Goal: Task Accomplishment & Management: Use online tool/utility

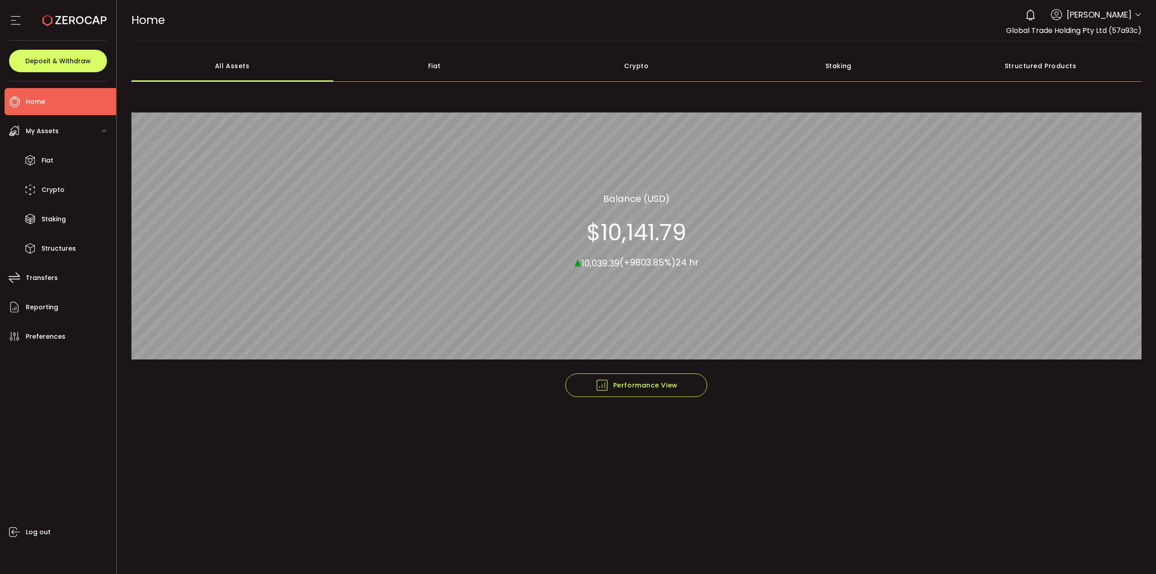
drag, startPoint x: 1153, startPoint y: 382, endPoint x: 1097, endPoint y: 368, distance: 57.3
click at [1153, 382] on main "**********" at bounding box center [637, 307] width 1040 height 533
click at [690, 500] on main "**********" at bounding box center [637, 307] width 1040 height 533
click at [54, 162] on li "Fiat" at bounding box center [61, 160] width 112 height 27
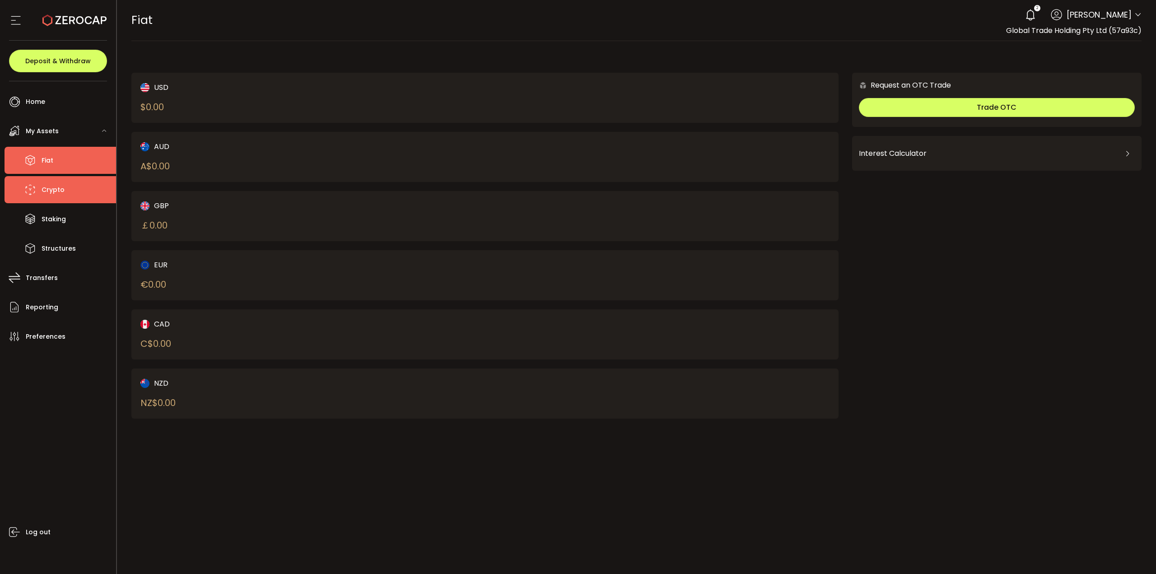
click at [59, 192] on span "Crypto" at bounding box center [53, 189] width 23 height 13
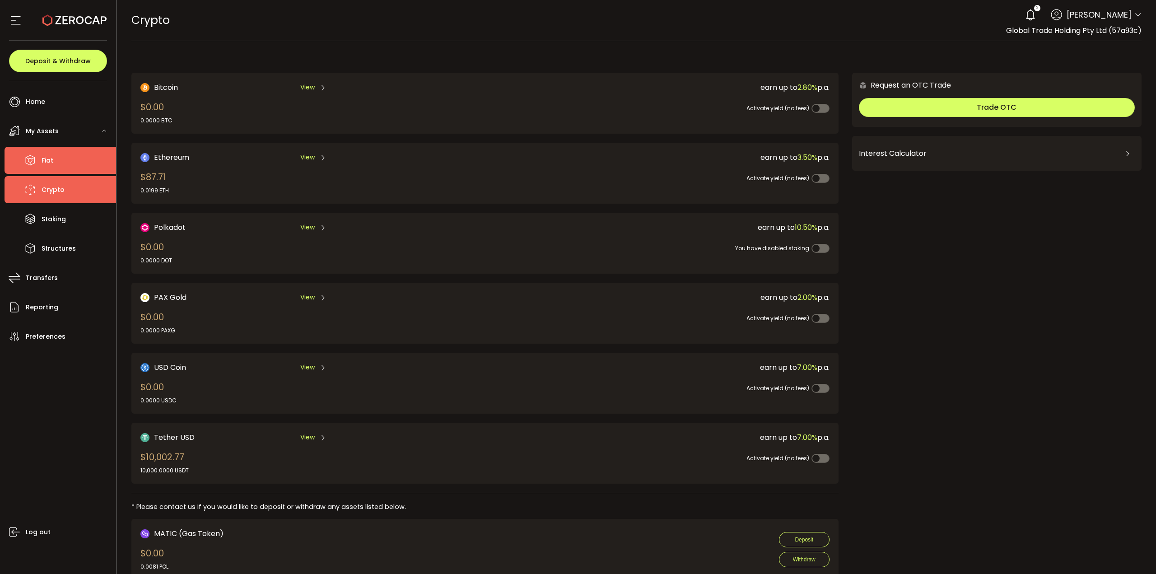
click at [59, 167] on li "Fiat" at bounding box center [61, 160] width 112 height 27
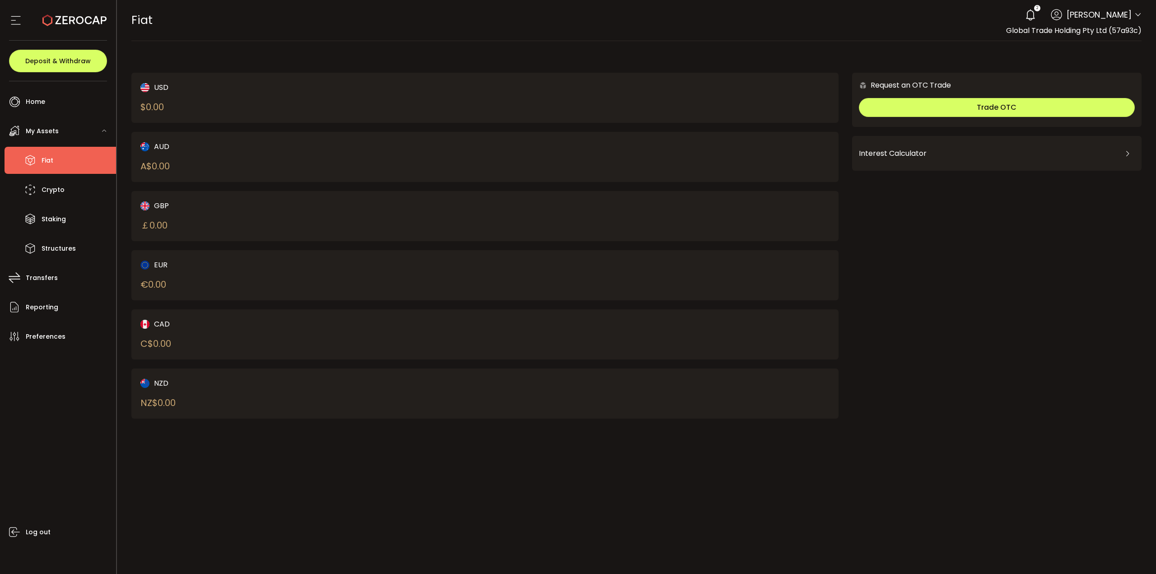
click at [373, 171] on div "AUD A$ 0.00" at bounding box center [295, 157] width 310 height 32
click at [349, 158] on div "AUD A$ 0.00" at bounding box center [295, 157] width 310 height 32
click at [47, 98] on li "Home" at bounding box center [61, 101] width 112 height 27
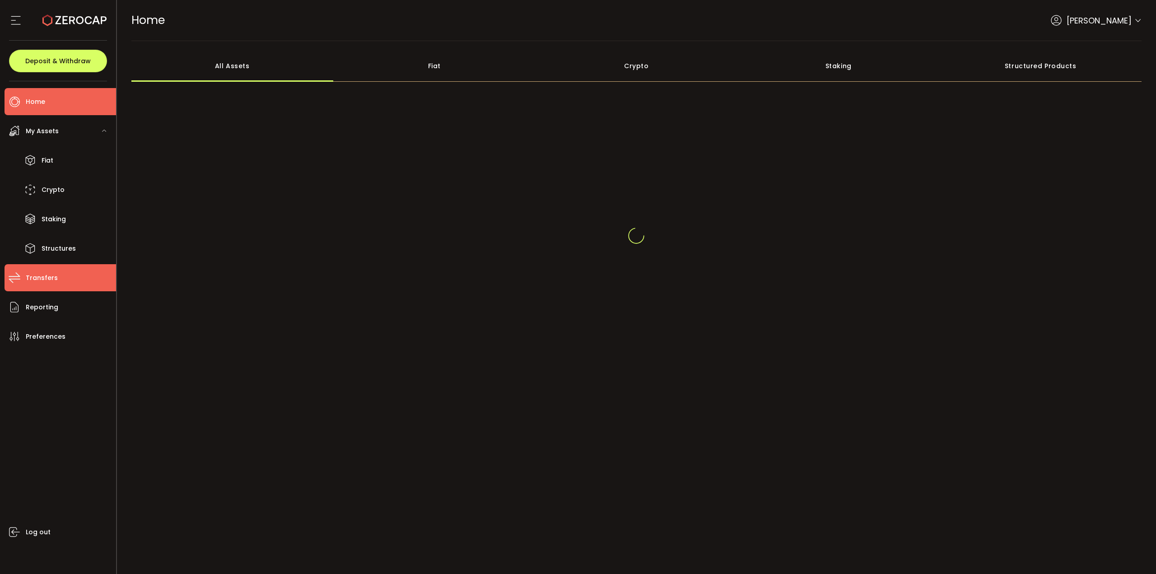
click at [53, 277] on span "Transfers" at bounding box center [42, 277] width 32 height 13
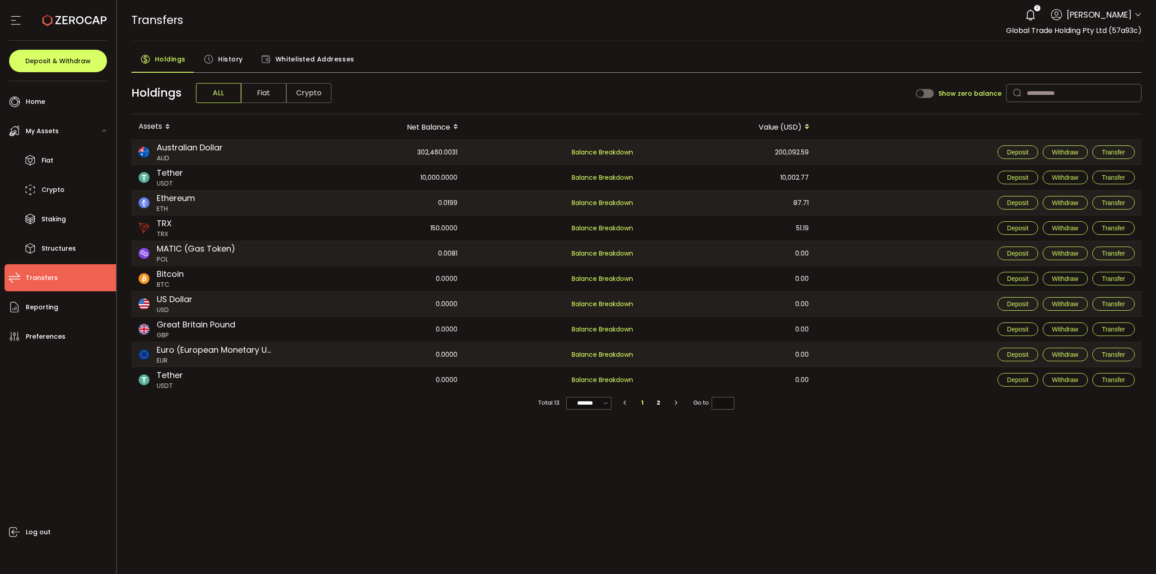
click at [266, 97] on span "Fiat" at bounding box center [263, 93] width 45 height 20
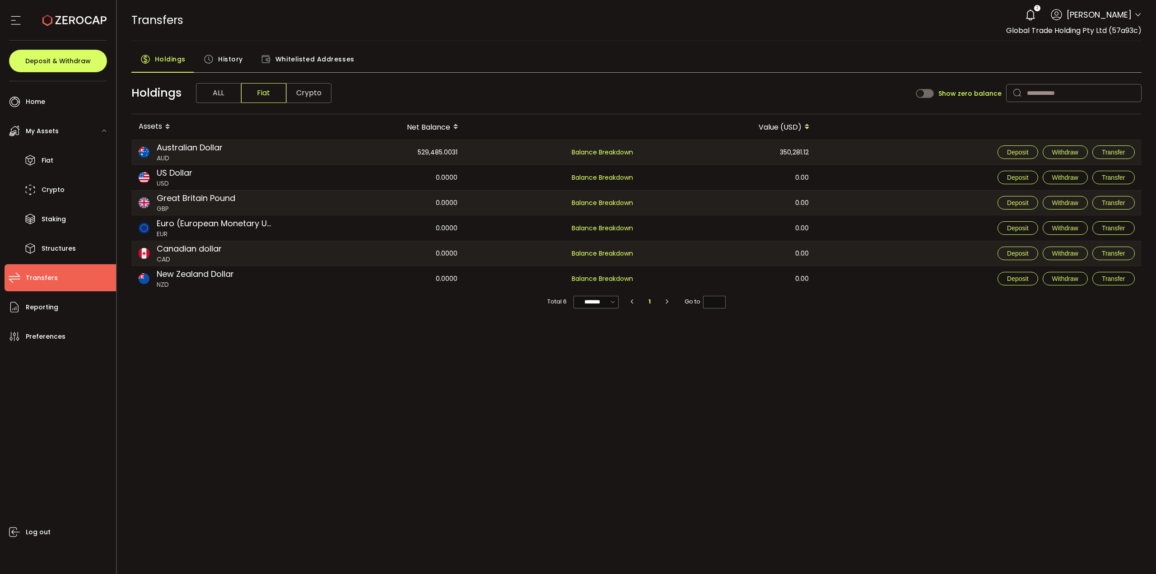
click at [197, 149] on span "Australian Dollar" at bounding box center [190, 147] width 66 height 12
click at [1031, 152] on button "Deposit" at bounding box center [1018, 152] width 40 height 14
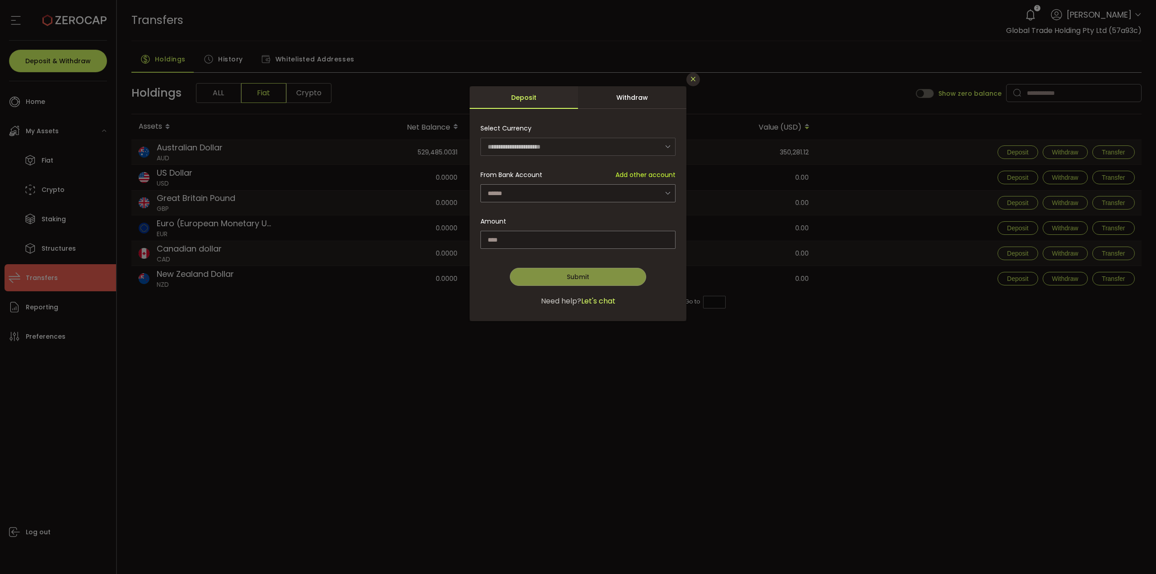
click at [691, 80] on icon "Close" at bounding box center [693, 78] width 7 height 7
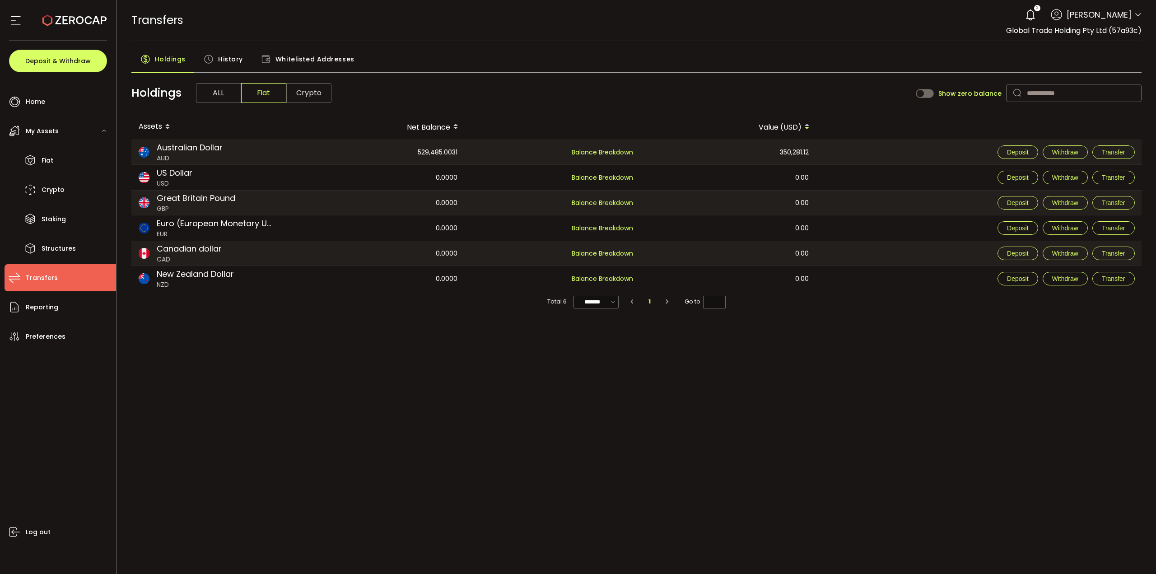
click at [223, 62] on span "History" at bounding box center [230, 59] width 25 height 18
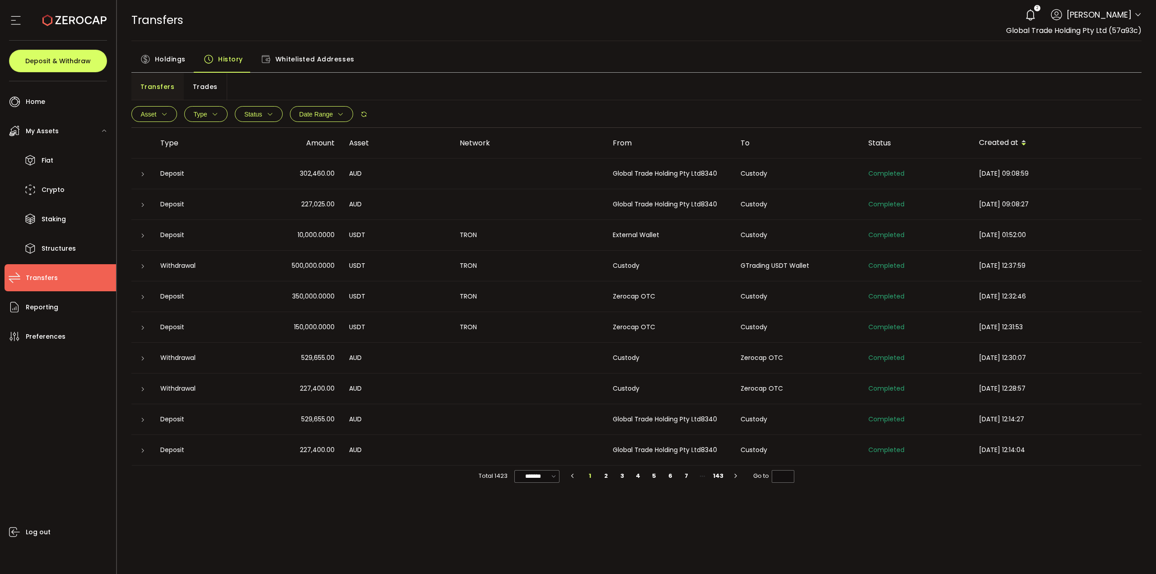
drag, startPoint x: 299, startPoint y: 208, endPoint x: 397, endPoint y: 206, distance: 98.9
click at [397, 206] on tr "Deposit 227,025.00 AUD Global Trade Holding Pty Ltd8340 Custody Completed [DATE…" at bounding box center [636, 204] width 1011 height 31
drag, startPoint x: 408, startPoint y: 209, endPoint x: 202, endPoint y: 223, distance: 206.5
click at [407, 209] on div "AUD" at bounding box center [397, 204] width 111 height 10
click at [40, 101] on span "Home" at bounding box center [35, 101] width 19 height 13
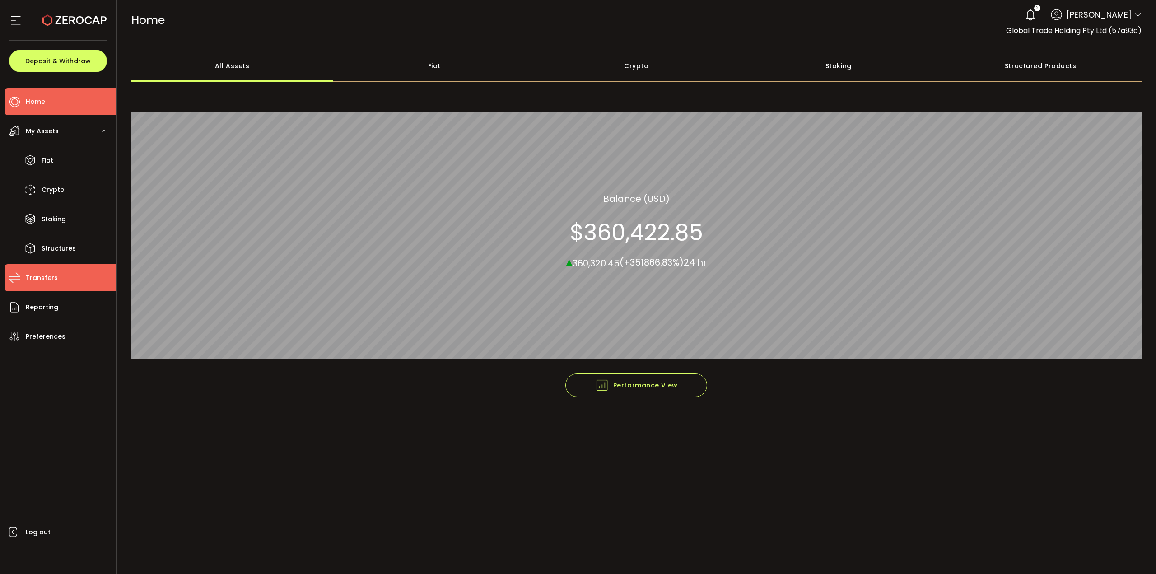
click at [65, 282] on li "Transfers" at bounding box center [61, 277] width 112 height 27
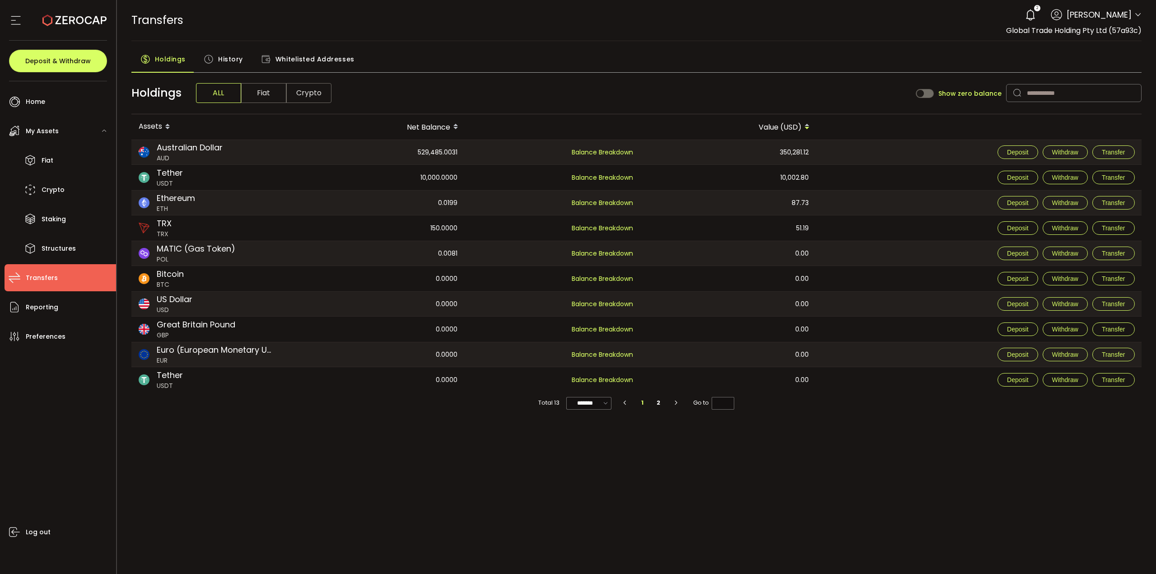
click at [241, 53] on div "History" at bounding box center [223, 61] width 57 height 23
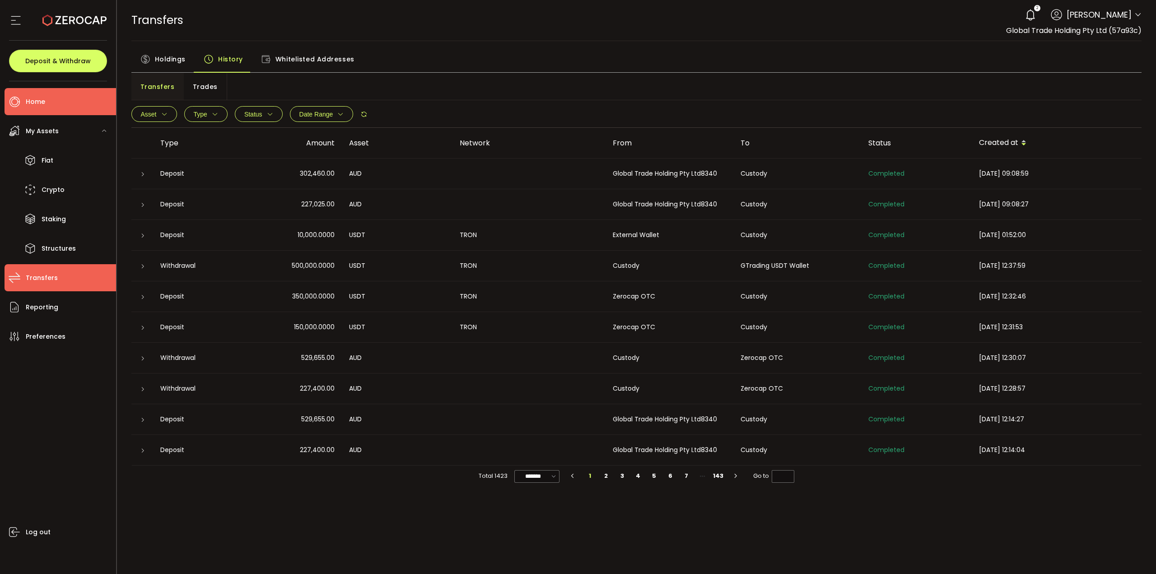
click at [39, 99] on span "Home" at bounding box center [35, 101] width 19 height 13
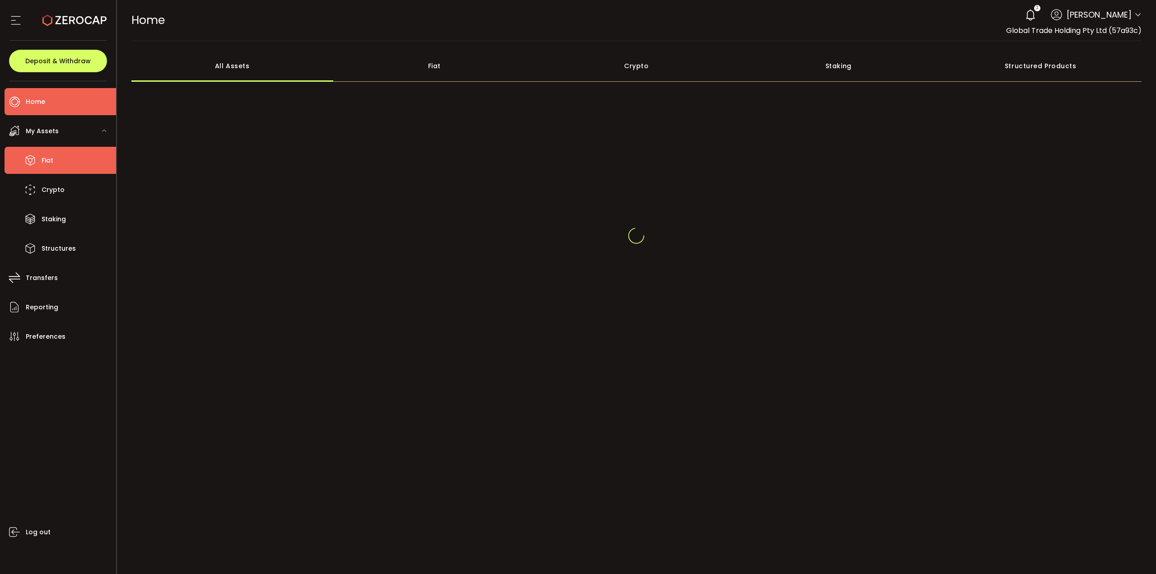
click at [52, 158] on span "Fiat" at bounding box center [48, 160] width 12 height 13
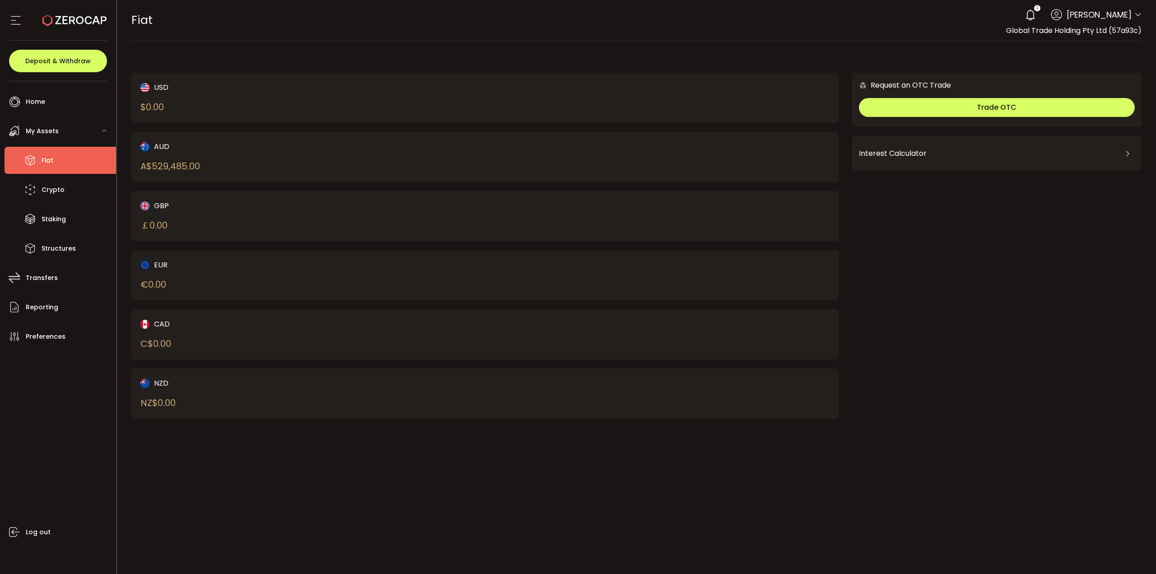
click at [52, 158] on span "Fiat" at bounding box center [48, 160] width 12 height 13
click at [56, 176] on li "Crypto" at bounding box center [61, 189] width 112 height 27
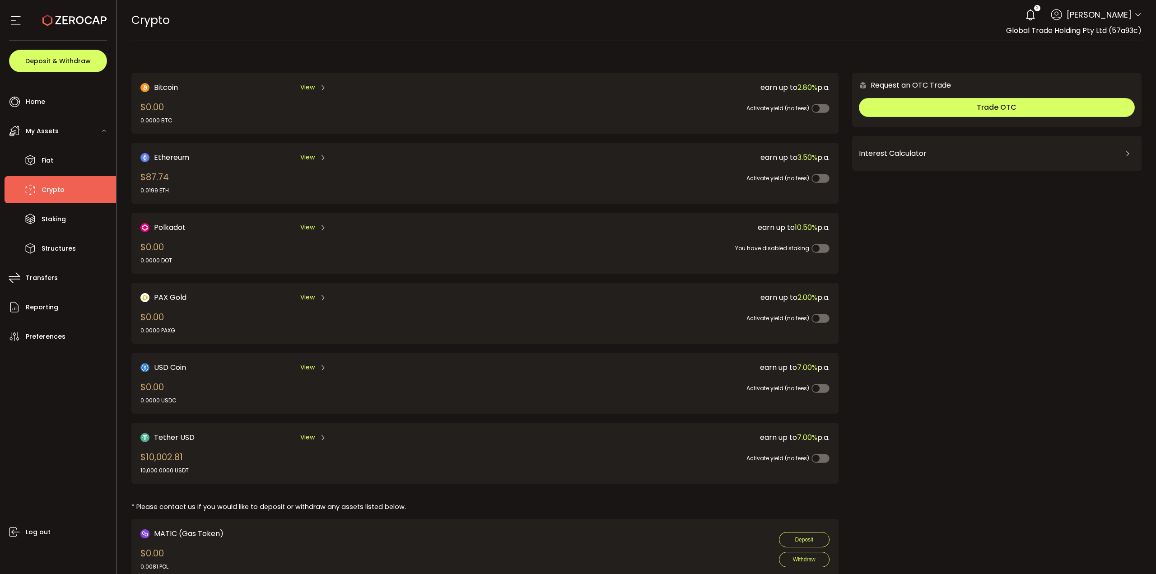
click at [1031, 406] on div "Request an OTC Trade Trade OTC Buy Sell Crypto *** BTC ETH USDT USDC PAXG DOT F…" at bounding box center [997, 366] width 290 height 586
click at [77, 23] on use at bounding box center [74, 20] width 64 height 12
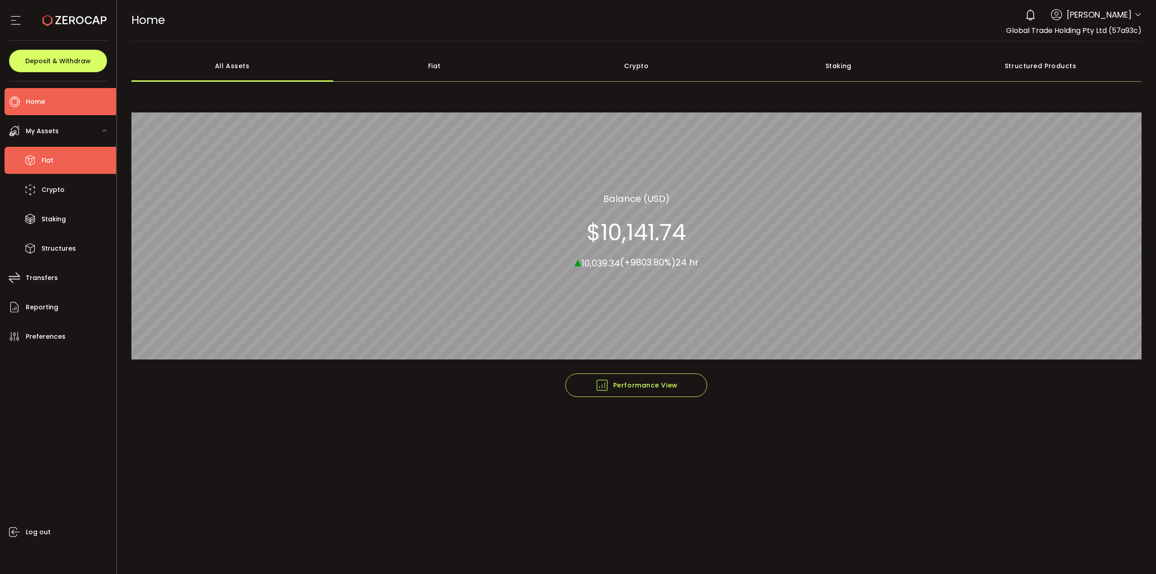
click at [61, 157] on li "Fiat" at bounding box center [61, 160] width 112 height 27
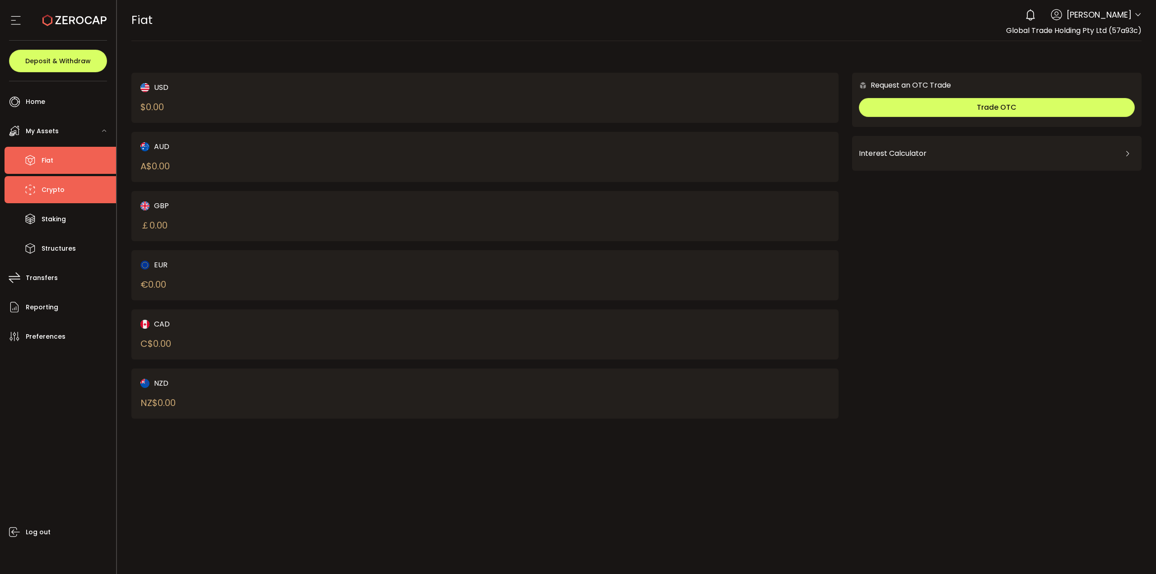
click at [68, 190] on li "Crypto" at bounding box center [61, 189] width 112 height 27
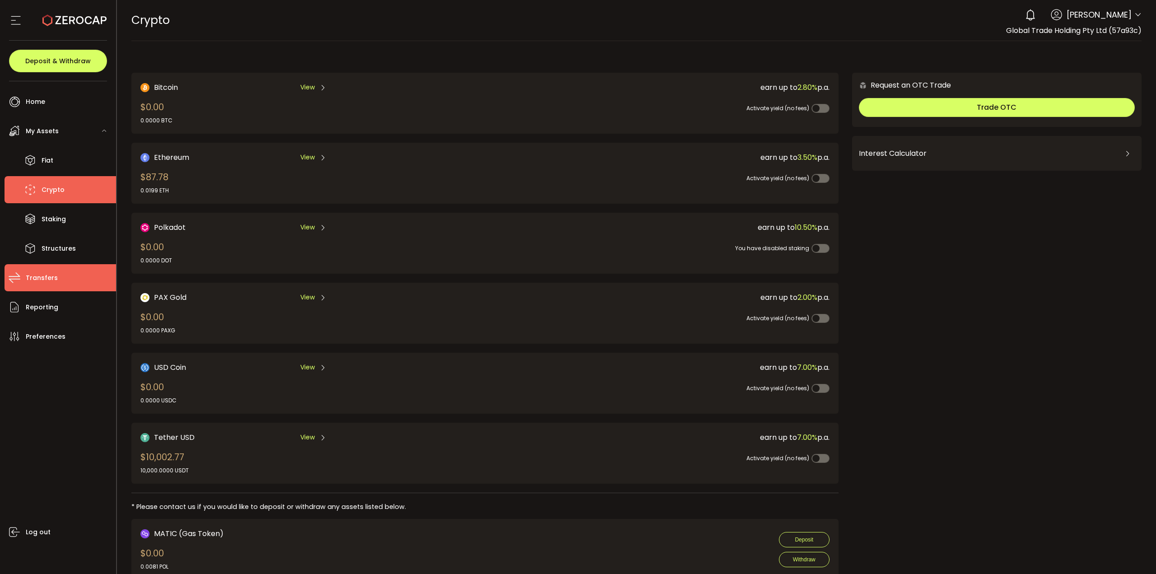
click at [56, 288] on li "Transfers" at bounding box center [61, 277] width 112 height 27
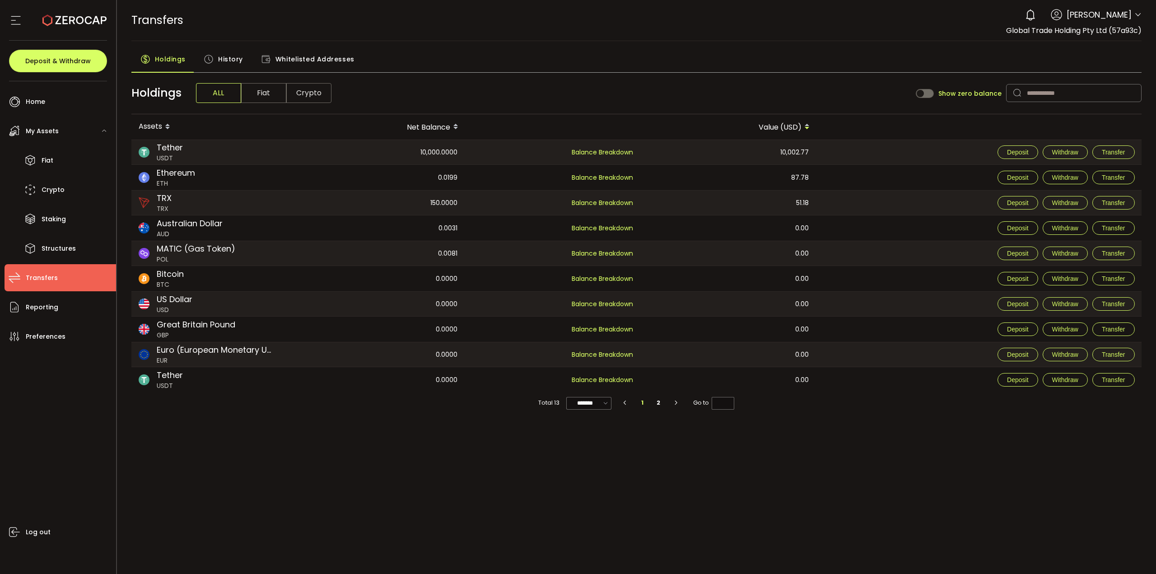
click at [234, 63] on span "History" at bounding box center [230, 59] width 25 height 18
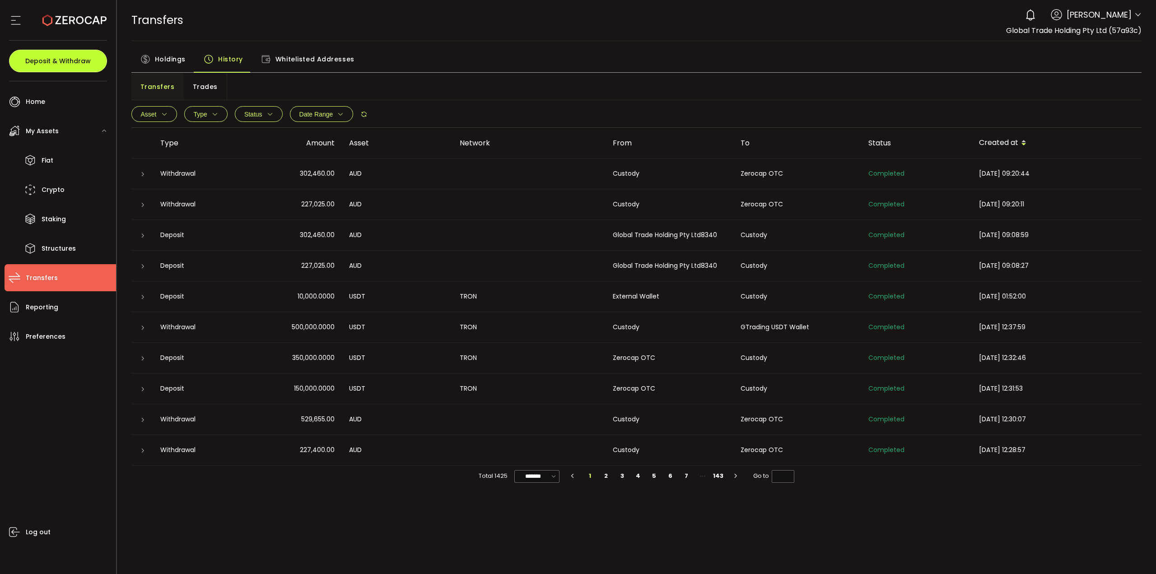
click at [65, 67] on button "Deposit & Withdraw" at bounding box center [58, 61] width 98 height 23
type input "**********"
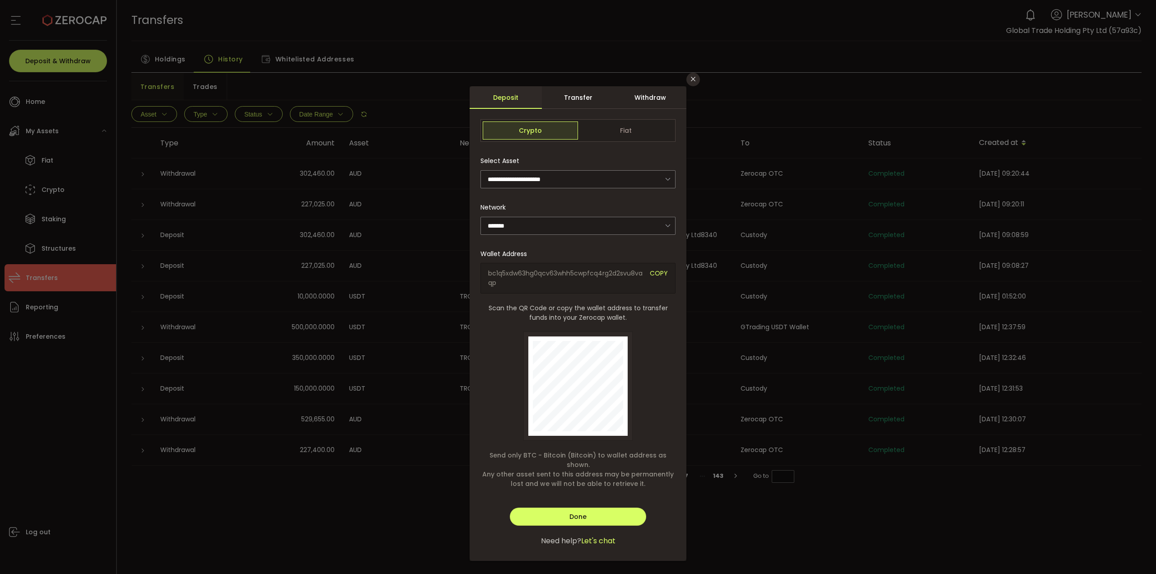
click at [715, 82] on div "**********" at bounding box center [578, 287] width 1156 height 574
click at [693, 77] on icon "Close" at bounding box center [693, 78] width 7 height 7
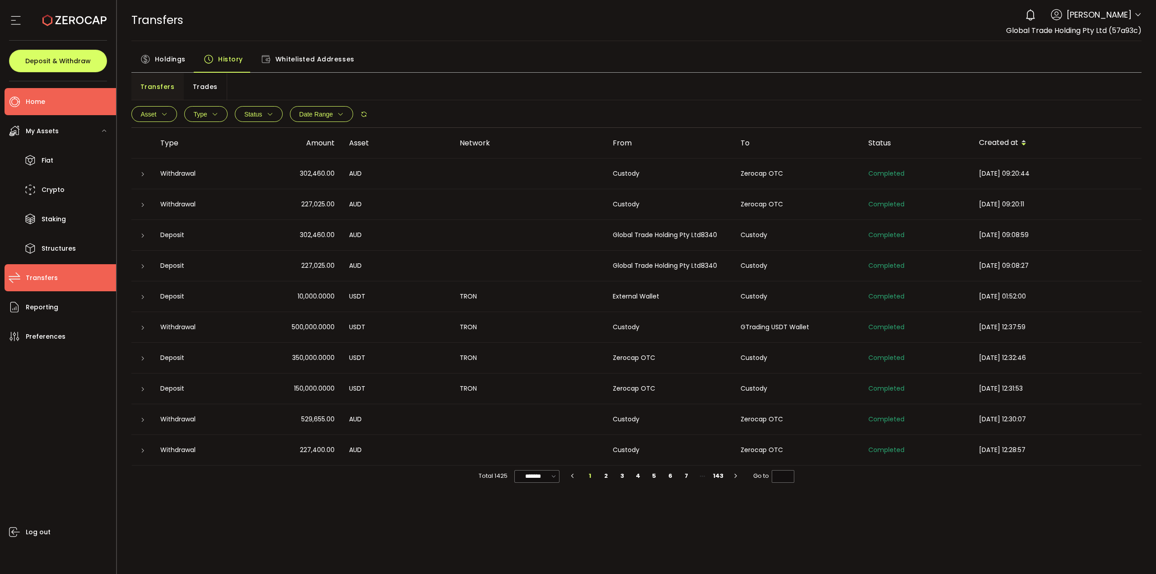
click at [37, 92] on li "Home" at bounding box center [61, 101] width 112 height 27
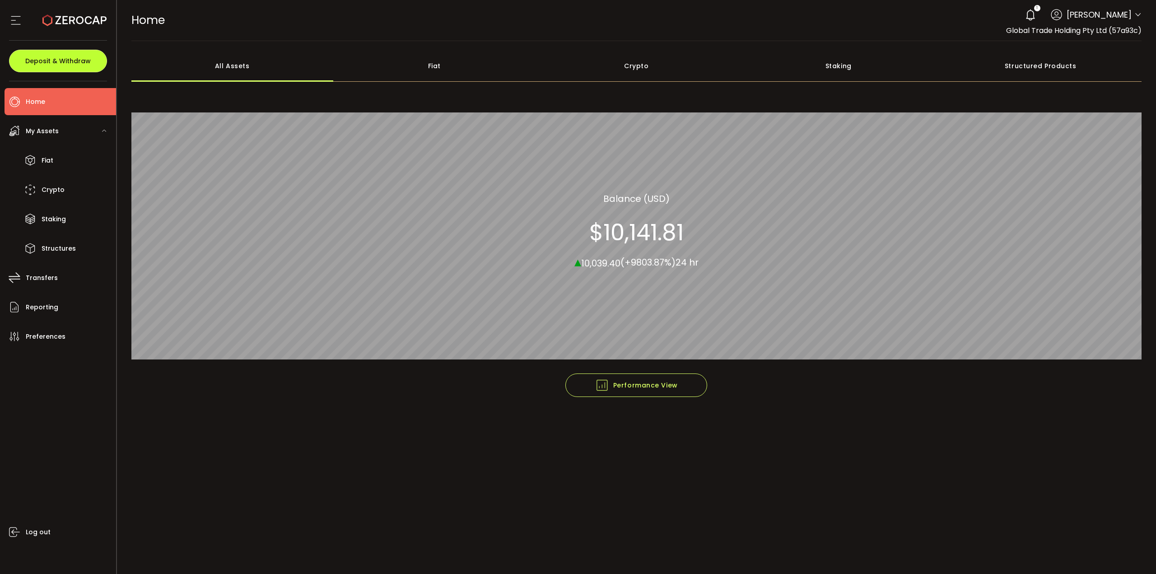
click at [64, 68] on button "Deposit & Withdraw" at bounding box center [58, 61] width 98 height 23
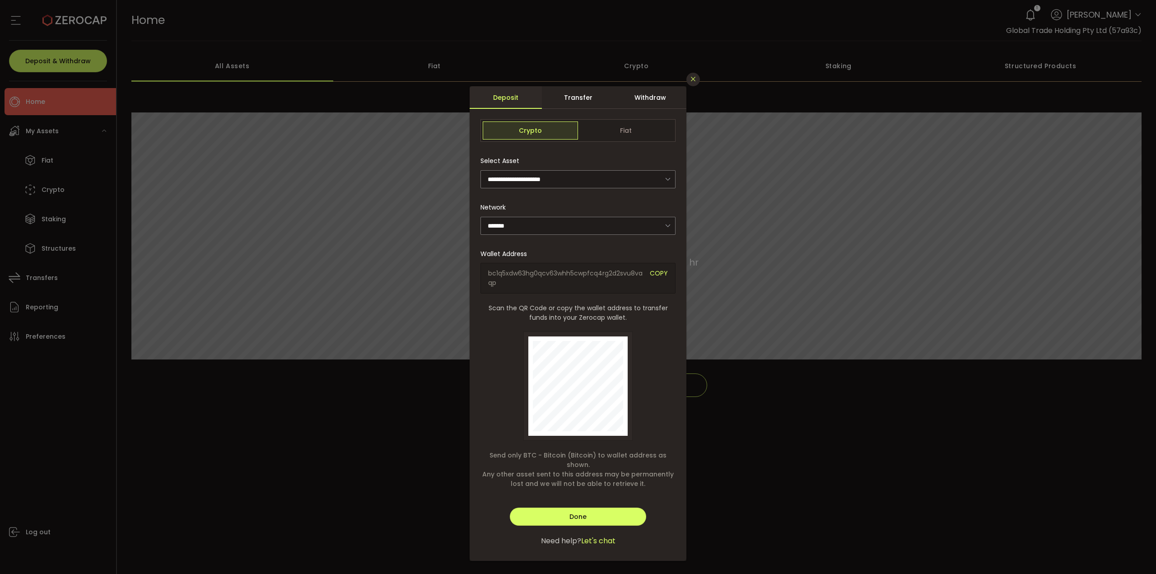
click at [695, 80] on icon "Close" at bounding box center [693, 78] width 7 height 7
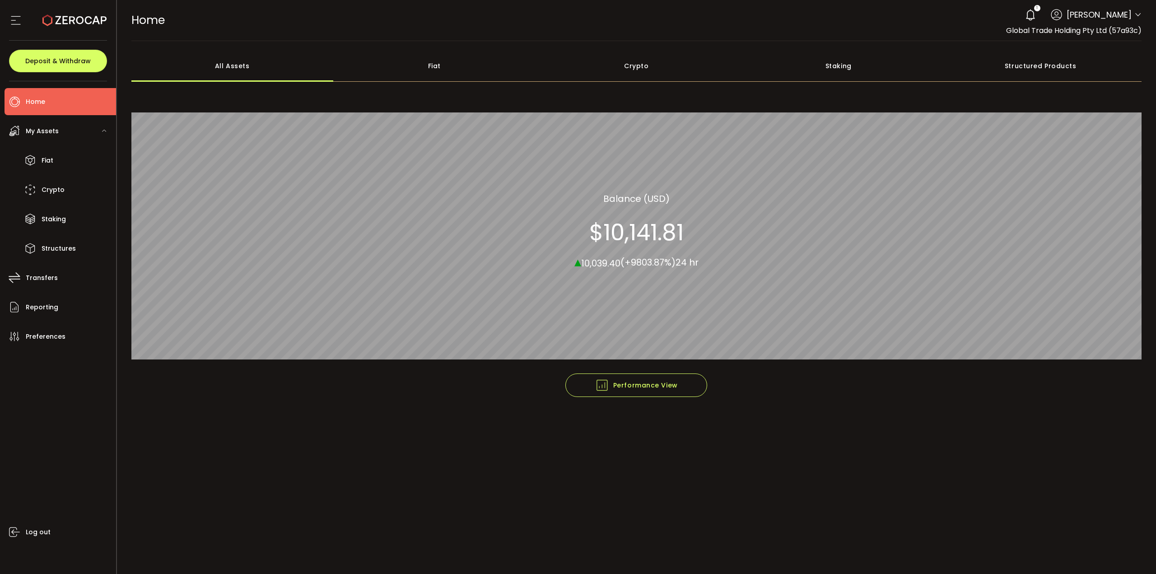
click at [67, 26] on icon at bounding box center [74, 20] width 64 height 64
click at [71, 195] on li "Crypto" at bounding box center [61, 189] width 112 height 27
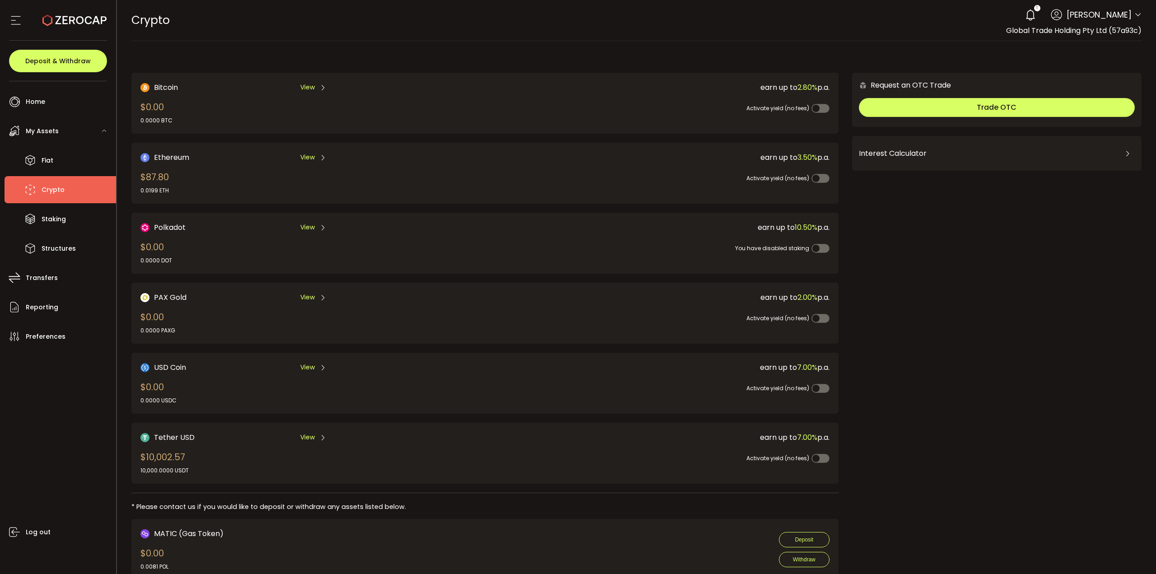
click at [47, 21] on icon at bounding box center [74, 20] width 64 height 64
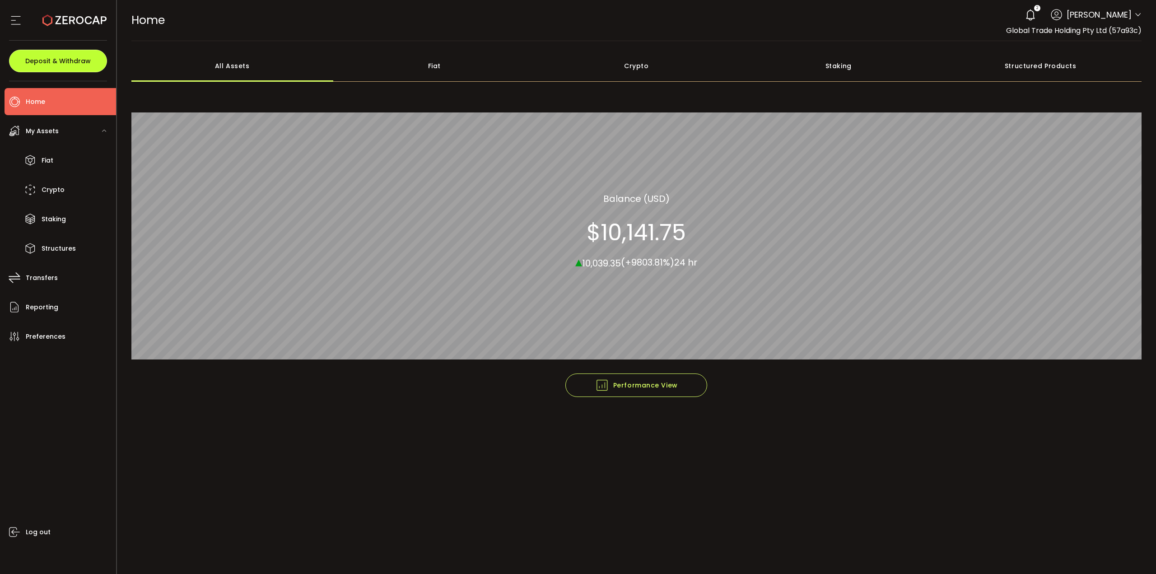
click at [61, 60] on span "Deposit & Withdraw" at bounding box center [57, 61] width 65 height 6
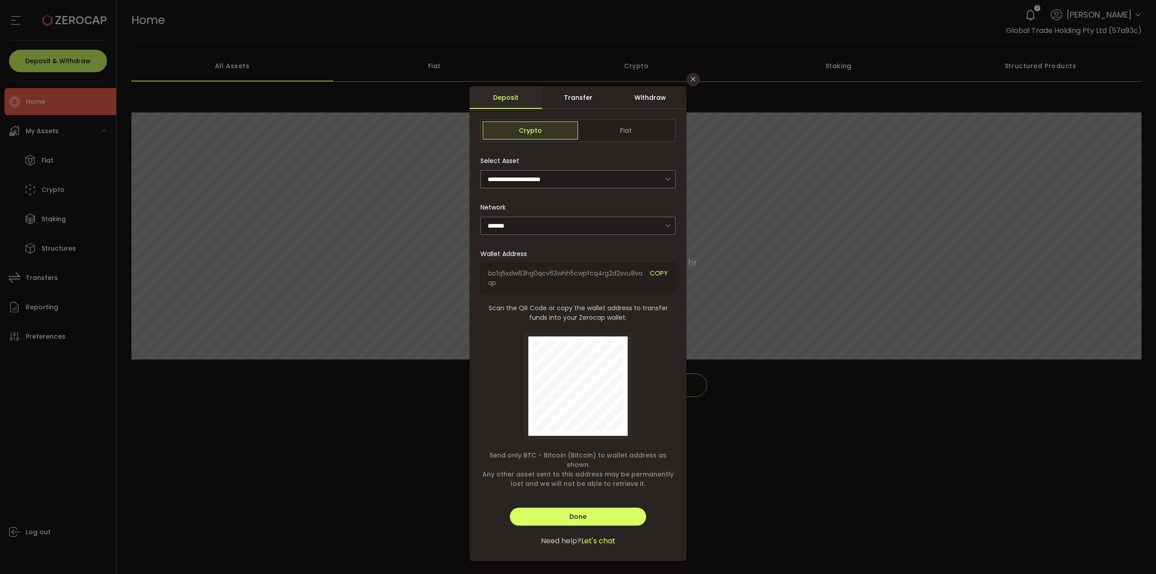
click at [693, 82] on icon "Close" at bounding box center [693, 78] width 7 height 7
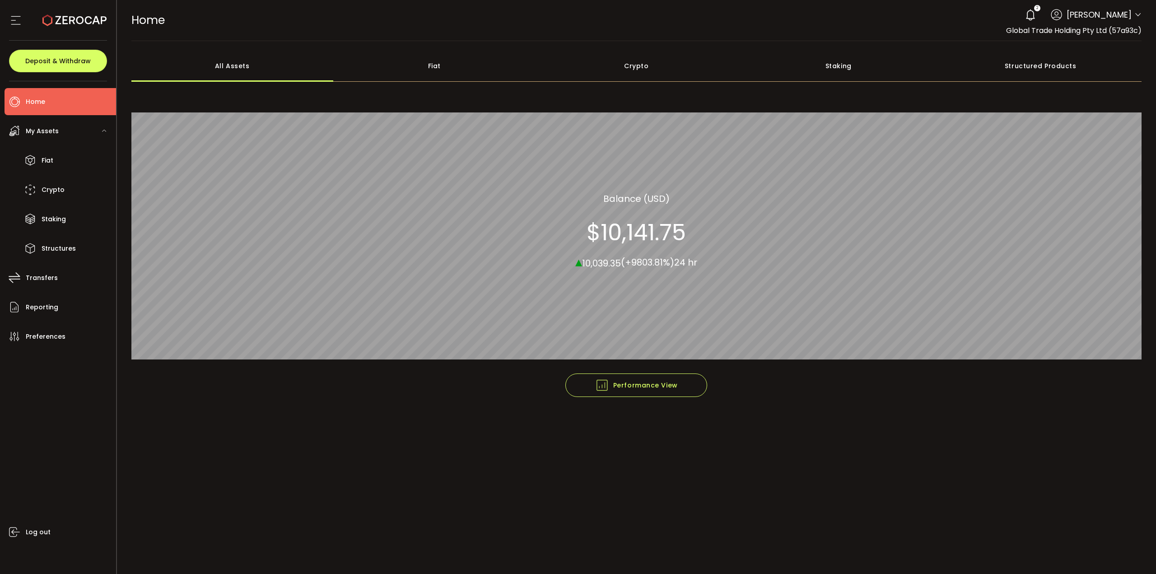
click at [34, 108] on span "Home" at bounding box center [35, 101] width 19 height 13
click at [50, 104] on li "Home" at bounding box center [61, 101] width 112 height 27
click at [69, 193] on li "Crypto" at bounding box center [61, 189] width 112 height 27
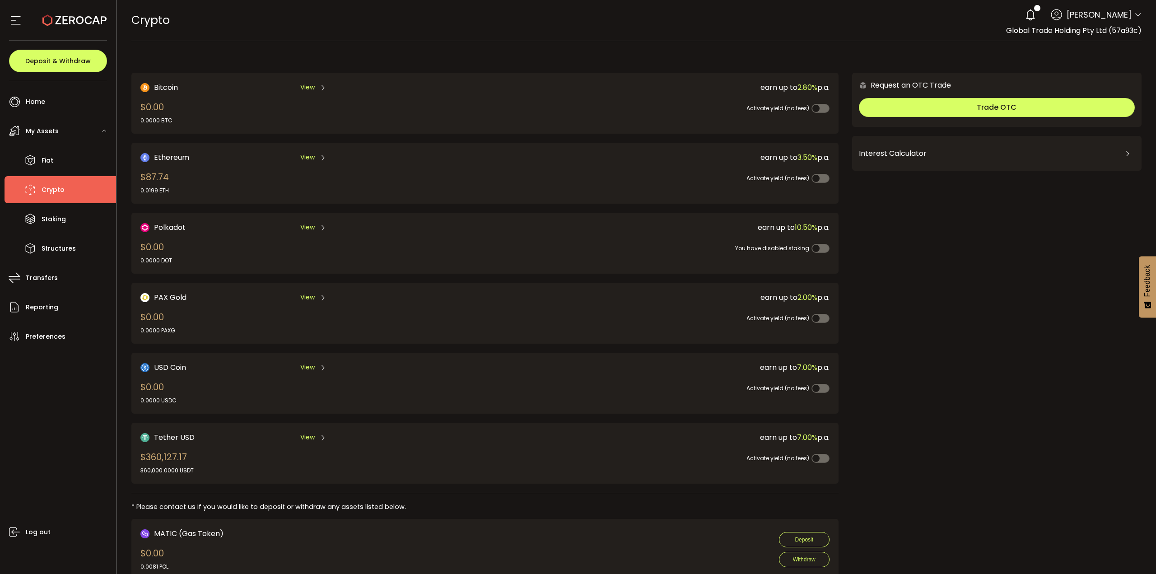
click at [58, 137] on div "My Assets" at bounding box center [61, 130] width 112 height 27
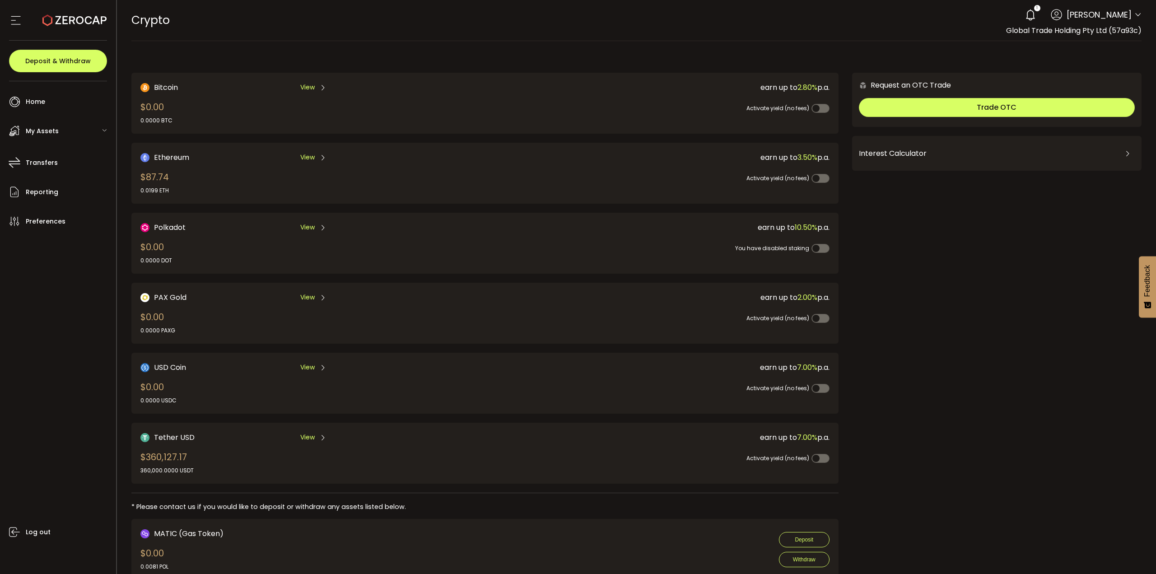
click at [53, 132] on span "My Assets" at bounding box center [42, 131] width 33 height 13
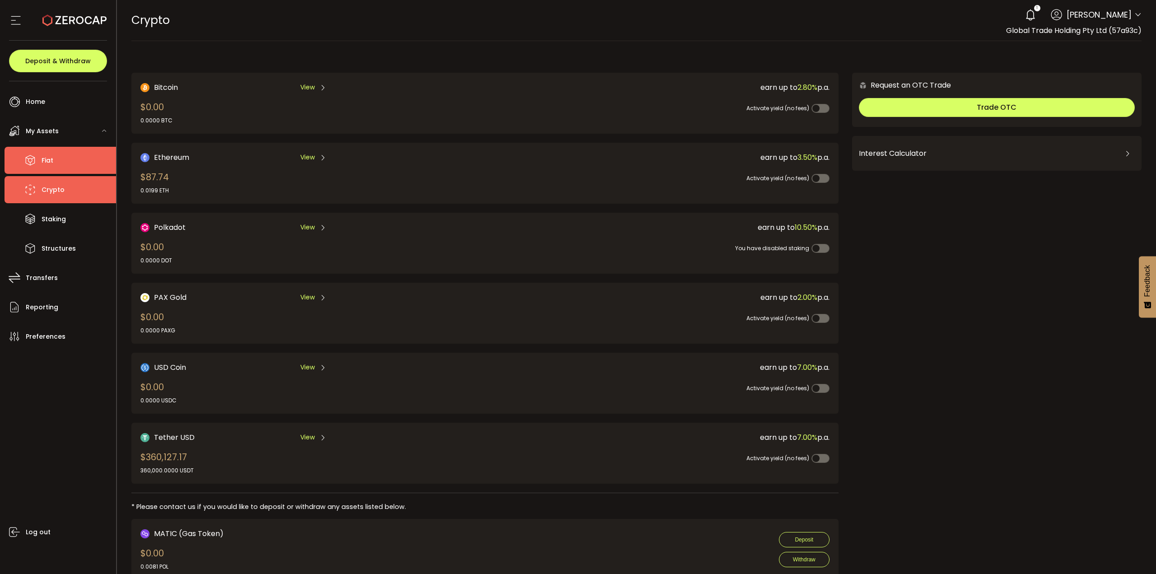
click at [70, 160] on li "Fiat" at bounding box center [61, 160] width 112 height 27
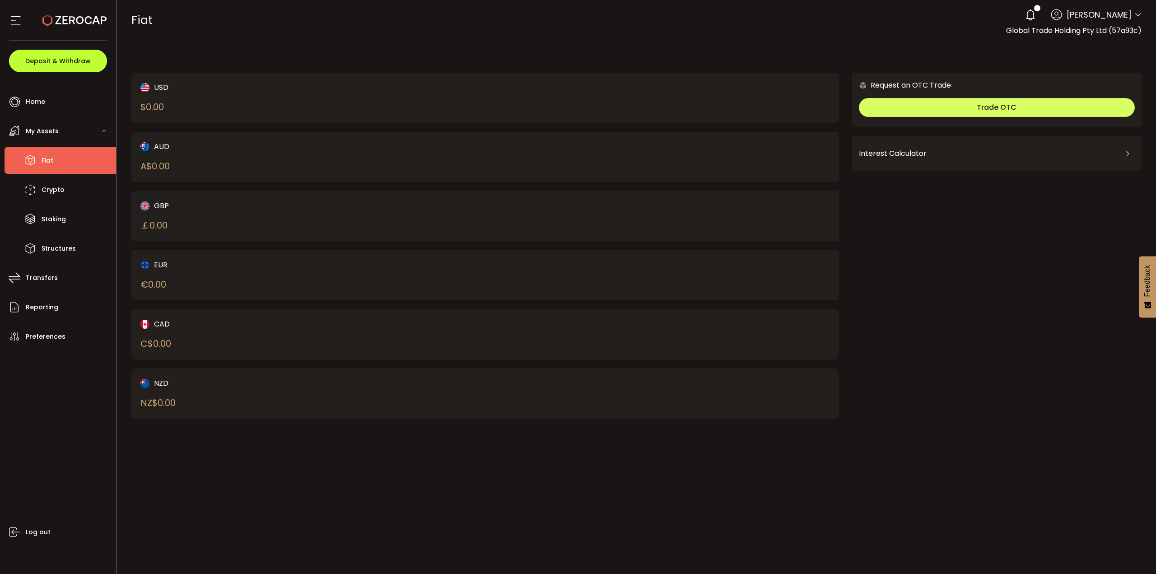
click at [69, 67] on button "Deposit & Withdraw" at bounding box center [58, 61] width 98 height 23
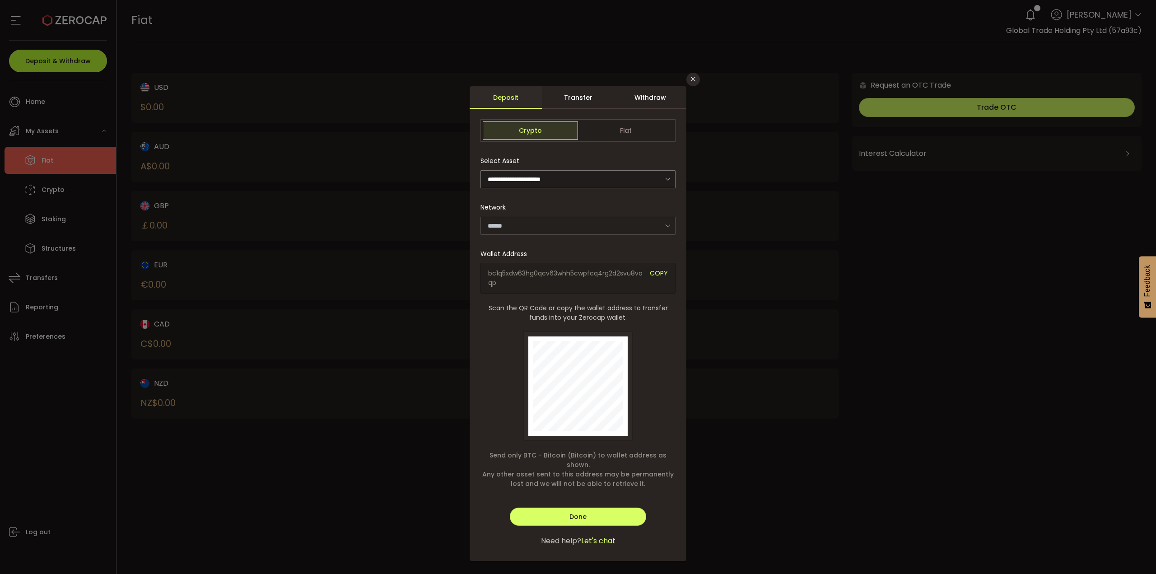
type input "*******"
click at [649, 99] on div "Withdraw" at bounding box center [650, 97] width 72 height 23
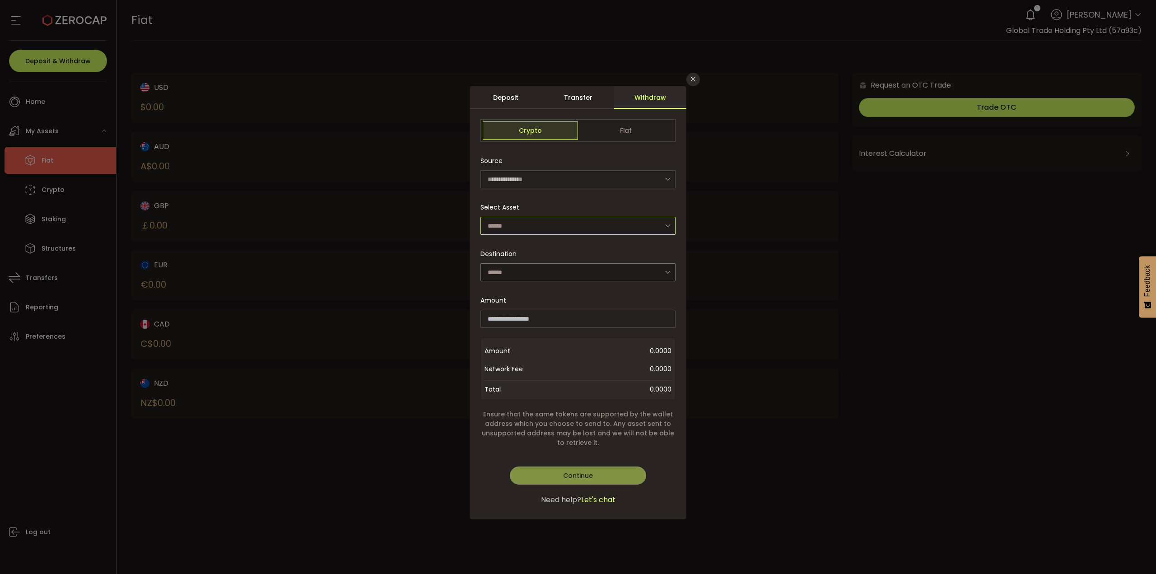
click at [622, 218] on input "dialog" at bounding box center [578, 226] width 195 height 18
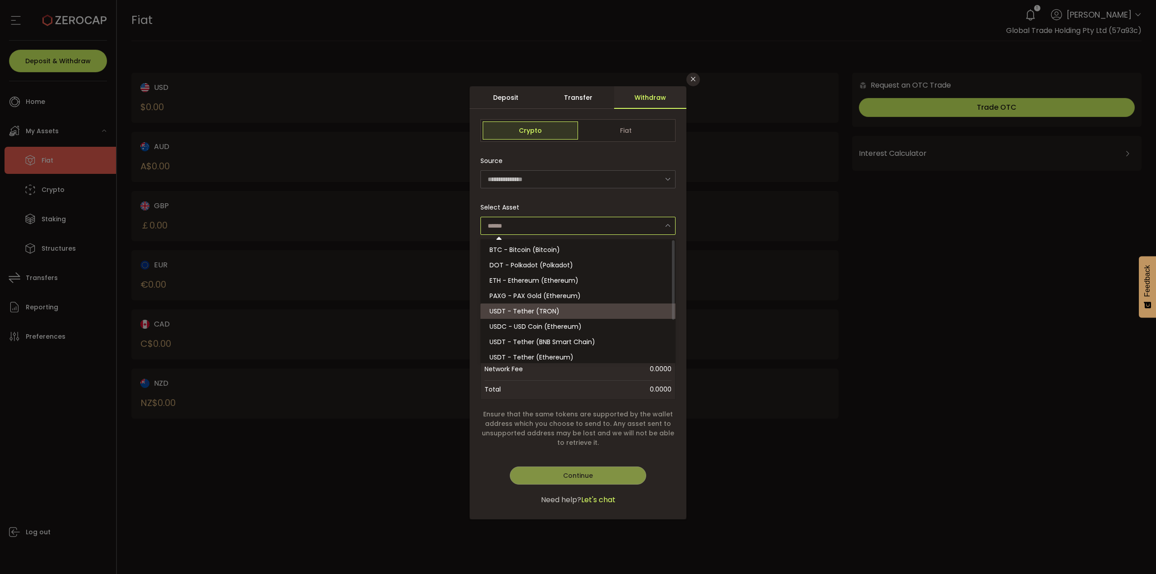
drag, startPoint x: 628, startPoint y: 305, endPoint x: 634, endPoint y: 306, distance: 5.4
click at [629, 305] on li "USDT - Tether (TRON)" at bounding box center [580, 311] width 198 height 15
type input "**********"
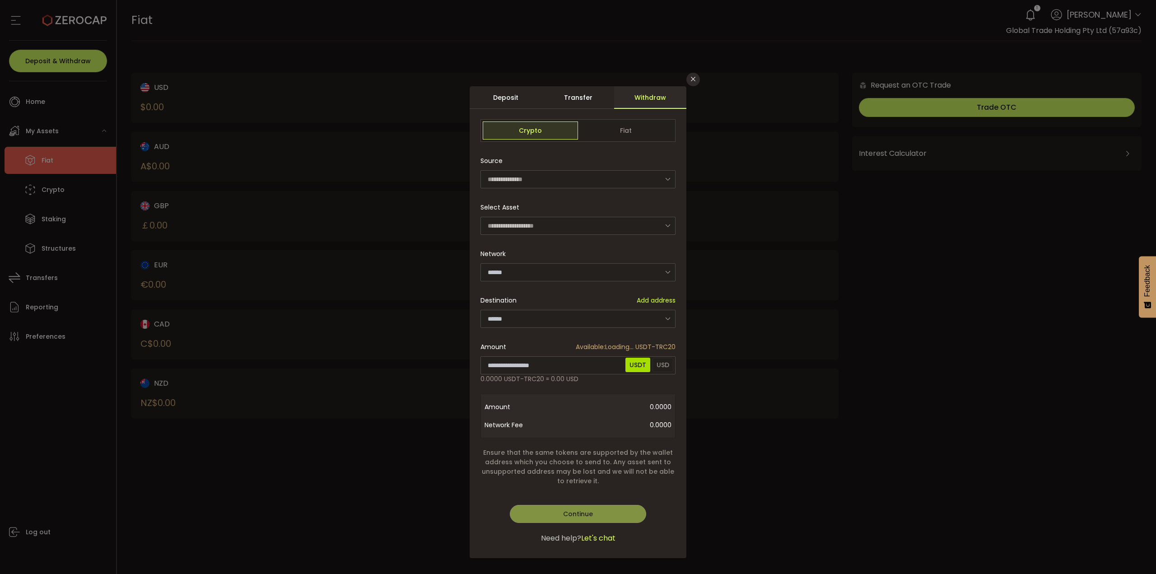
type input "****"
click at [641, 280] on div "**********" at bounding box center [578, 342] width 195 height 381
click at [638, 278] on input "dialog" at bounding box center [578, 272] width 195 height 18
click at [611, 273] on input "dialog" at bounding box center [578, 272] width 195 height 18
type input "****"
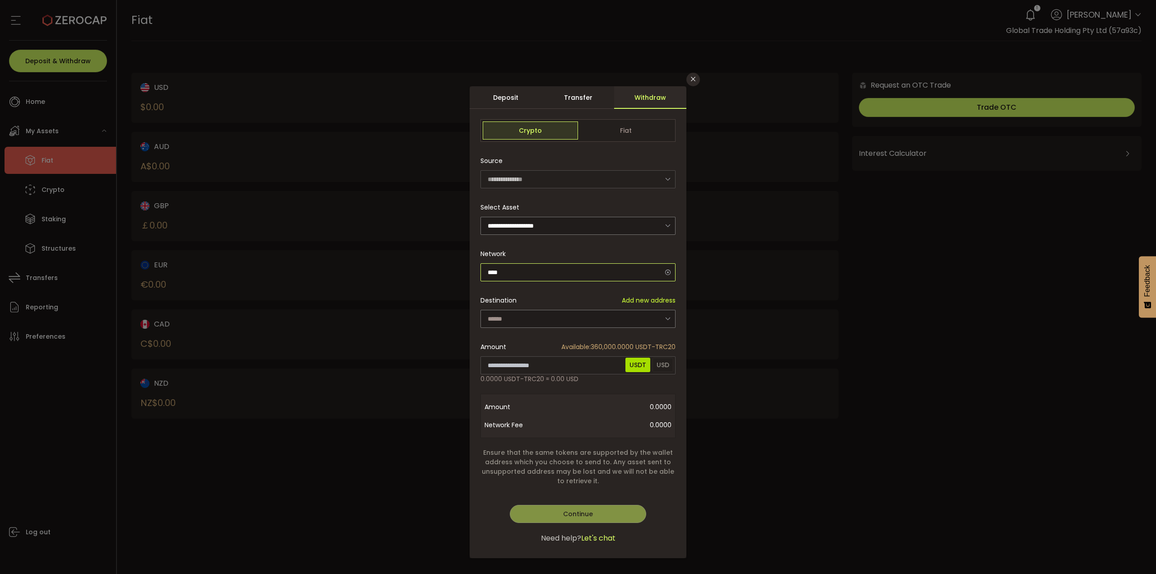
click at [610, 272] on input "****" at bounding box center [578, 272] width 195 height 18
click at [555, 311] on li "TRON" at bounding box center [578, 311] width 198 height 15
type input "****"
click at [566, 320] on input "dialog" at bounding box center [578, 319] width 195 height 18
drag, startPoint x: 572, startPoint y: 341, endPoint x: 587, endPoint y: 330, distance: 18.4
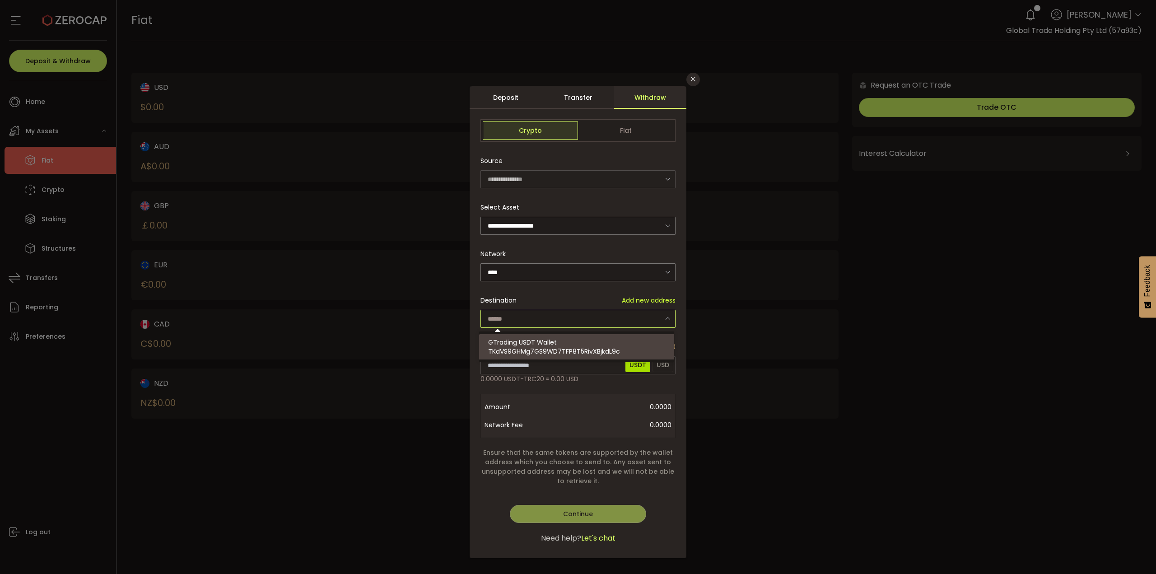
click at [572, 341] on div "GTrading USDT Wallet TKdVS9GHMg7GS9WD7TFP8T5RivXBjkdL9c" at bounding box center [578, 346] width 180 height 25
type input "**********"
type input "********"
click at [609, 363] on div "**********" at bounding box center [578, 322] width 217 height 472
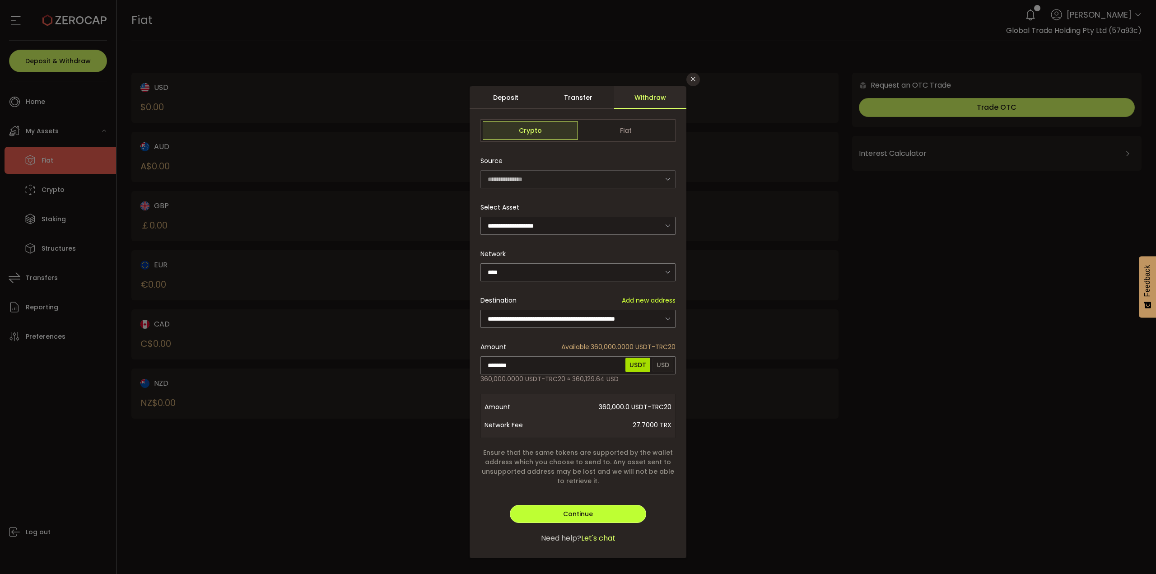
click at [601, 507] on button "Continue" at bounding box center [578, 514] width 136 height 18
click at [623, 512] on button "Verify" at bounding box center [578, 514] width 136 height 18
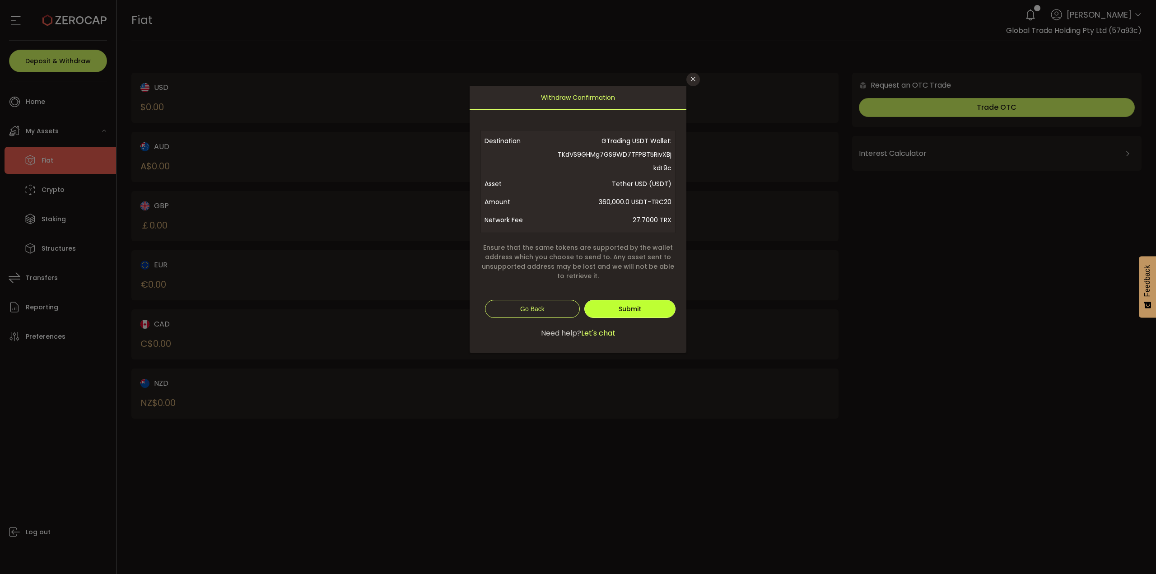
click at [623, 307] on span "Submit" at bounding box center [630, 308] width 23 height 9
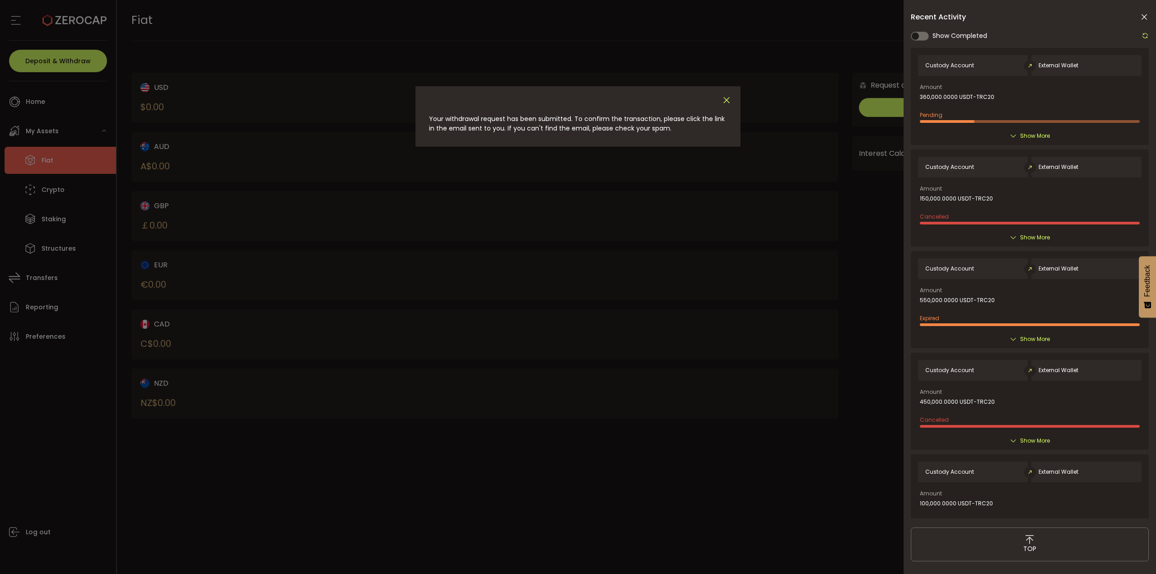
click at [730, 101] on icon "Close" at bounding box center [727, 100] width 10 height 10
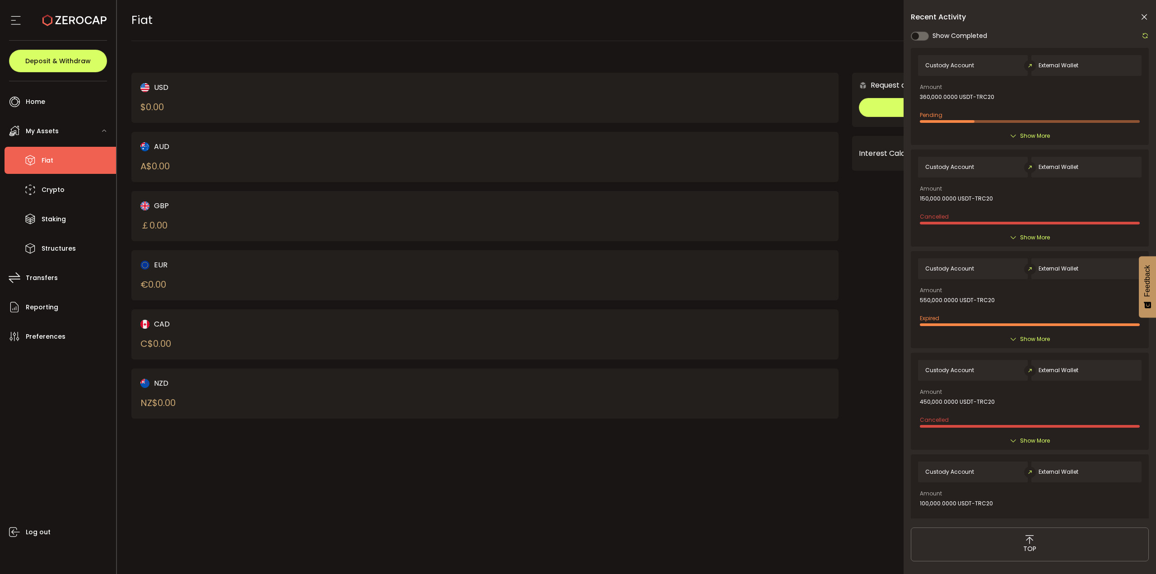
click at [75, 16] on icon at bounding box center [74, 20] width 64 height 64
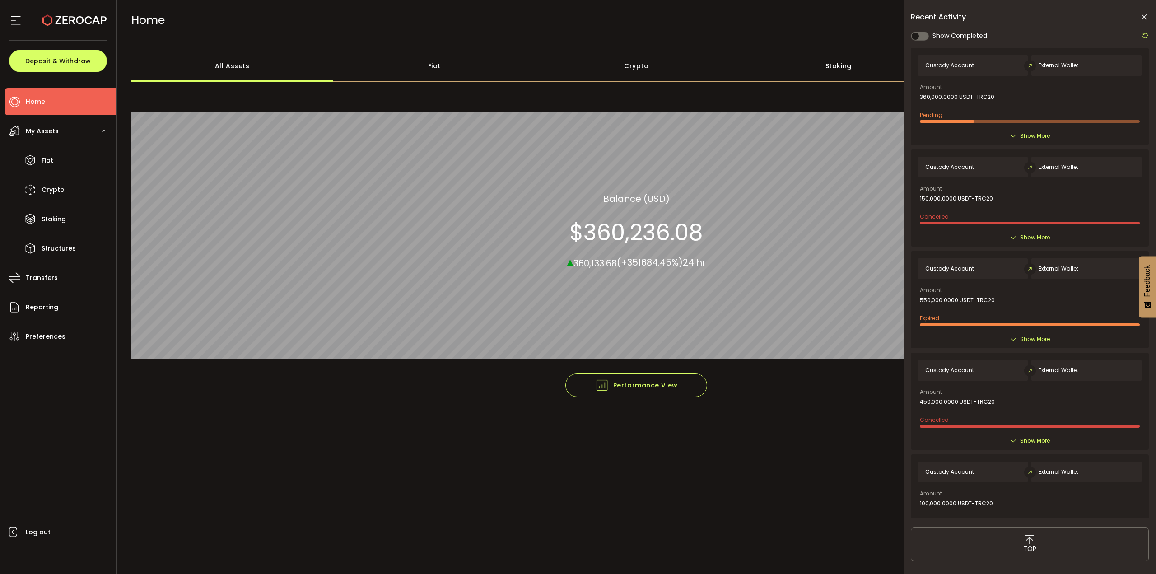
click at [1147, 19] on icon at bounding box center [1144, 17] width 9 height 9
